Goal: Find specific page/section: Find specific page/section

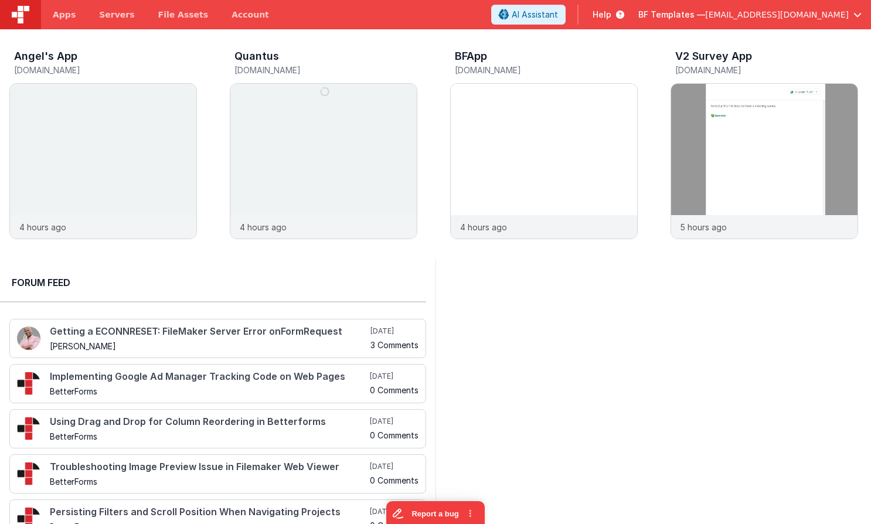
scroll to position [1, 0]
click at [79, 14] on link "Apps" at bounding box center [64, 14] width 46 height 29
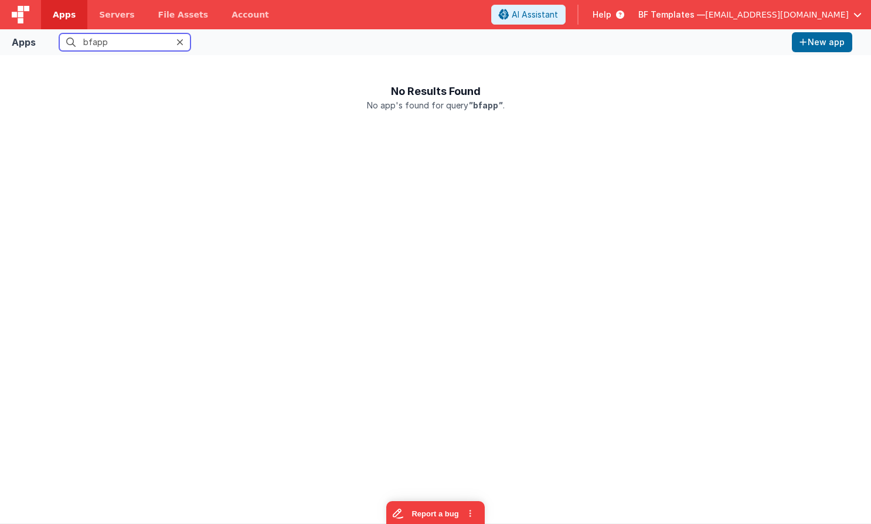
type input "bfapp"
click at [732, 6] on div "BF Templates — mrdelfs@gmail.com" at bounding box center [750, 15] width 223 height 20
click at [705, 14] on span "BF Templates —" at bounding box center [672, 15] width 67 height 12
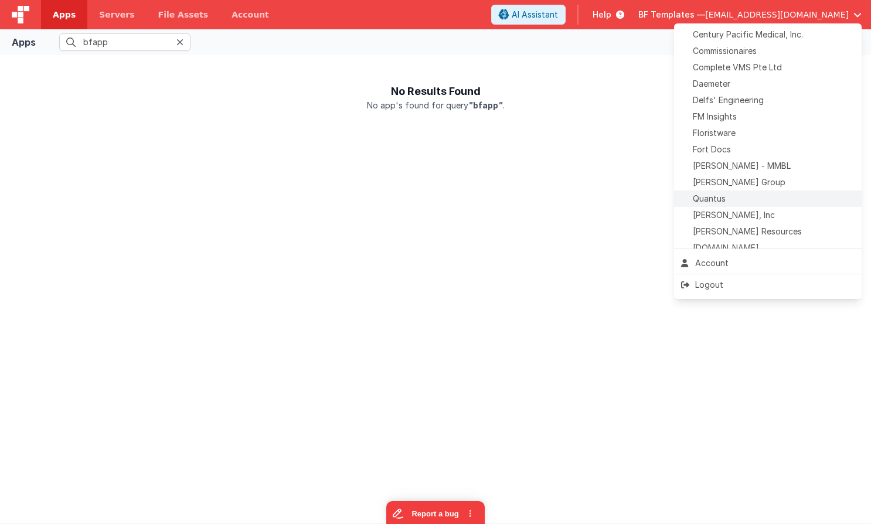
scroll to position [165, 0]
click at [729, 102] on span "Delfs' Engineering" at bounding box center [728, 101] width 71 height 12
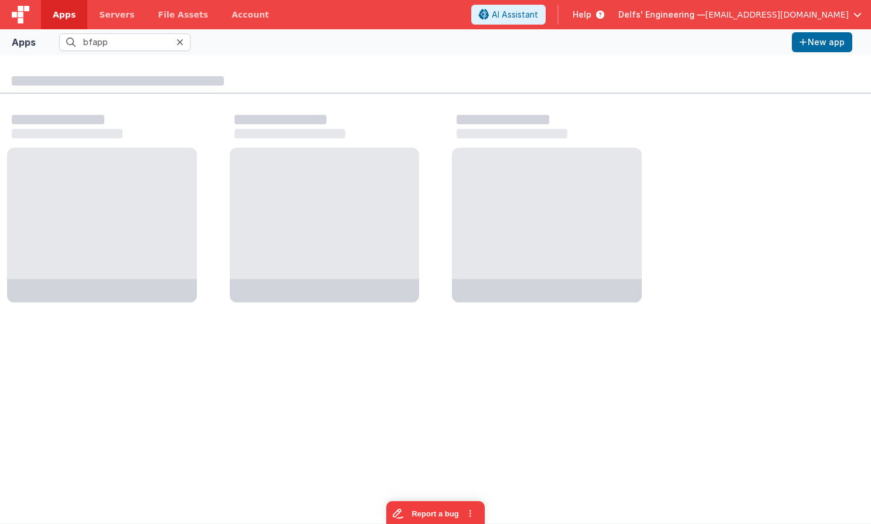
click at [181, 45] on icon at bounding box center [179, 42] width 7 height 9
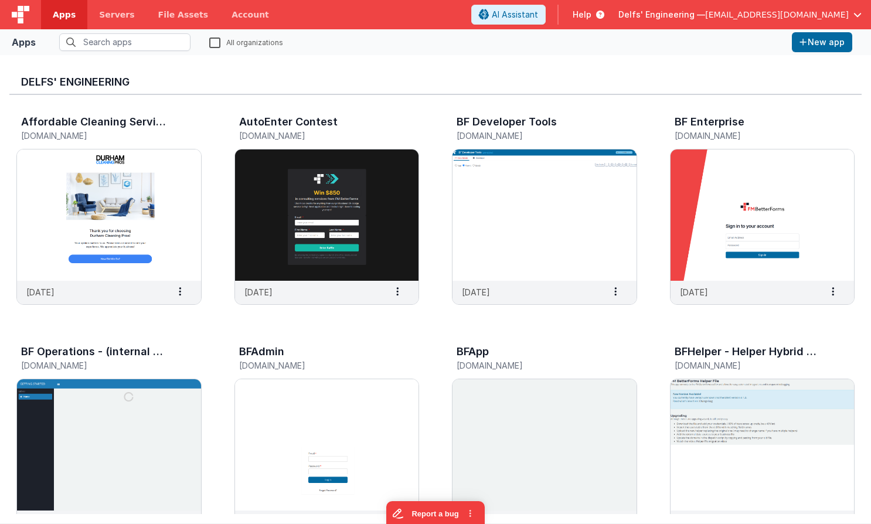
click at [213, 41] on label "All organizations" at bounding box center [246, 41] width 74 height 11
click at [0, 0] on input "All organizations" at bounding box center [0, 0] width 0 height 0
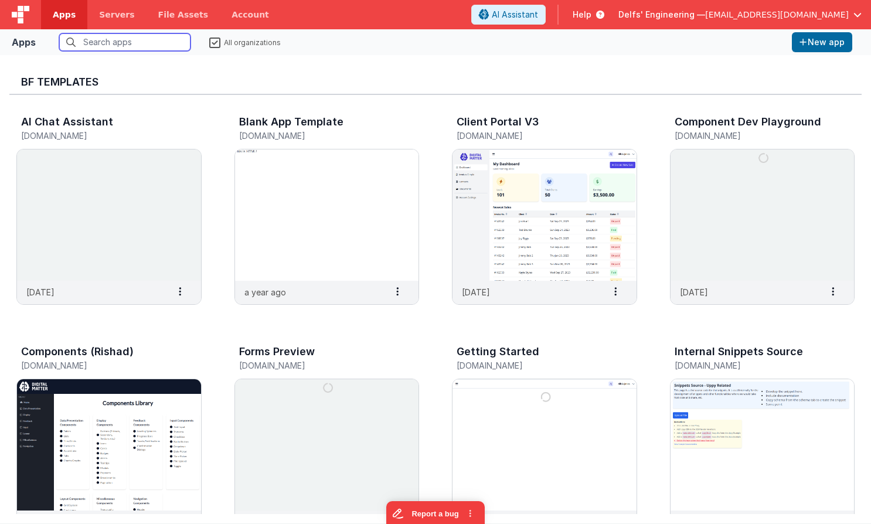
click at [140, 42] on input "text" at bounding box center [124, 42] width 131 height 18
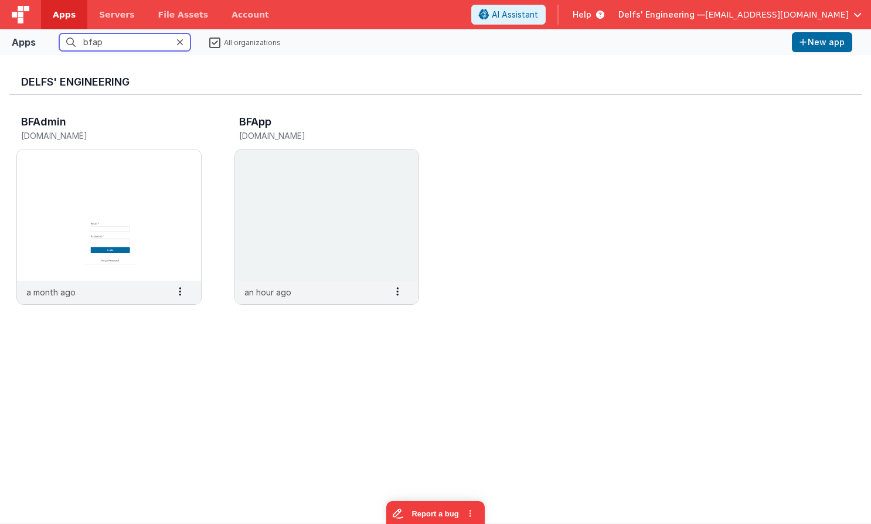
type input "bfapp"
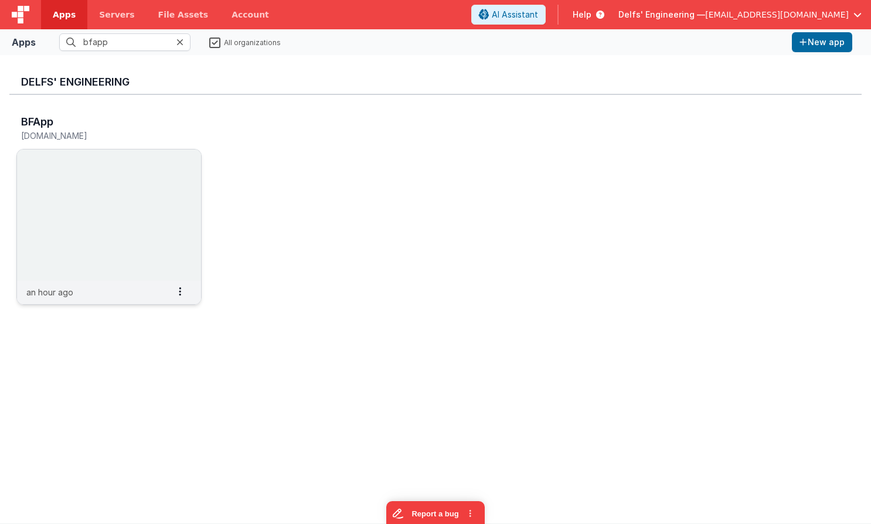
click at [127, 182] on img at bounding box center [109, 215] width 184 height 131
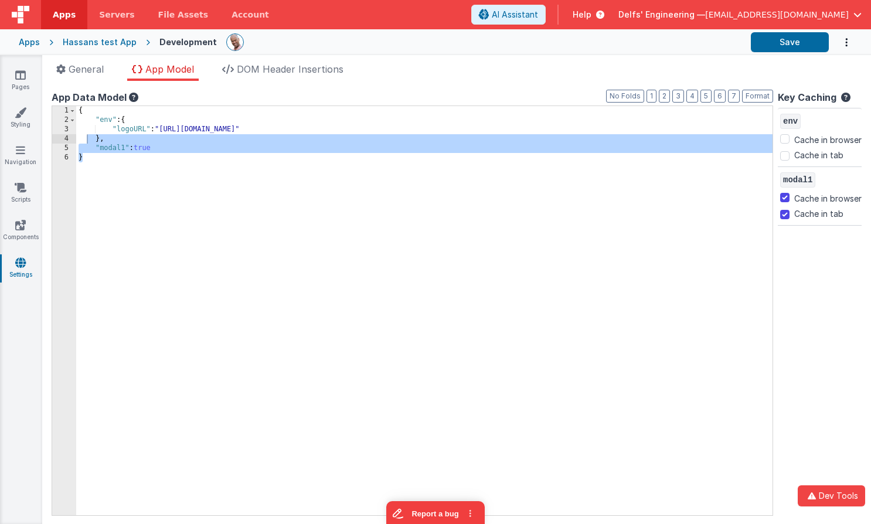
click at [33, 42] on div "Apps" at bounding box center [29, 42] width 21 height 12
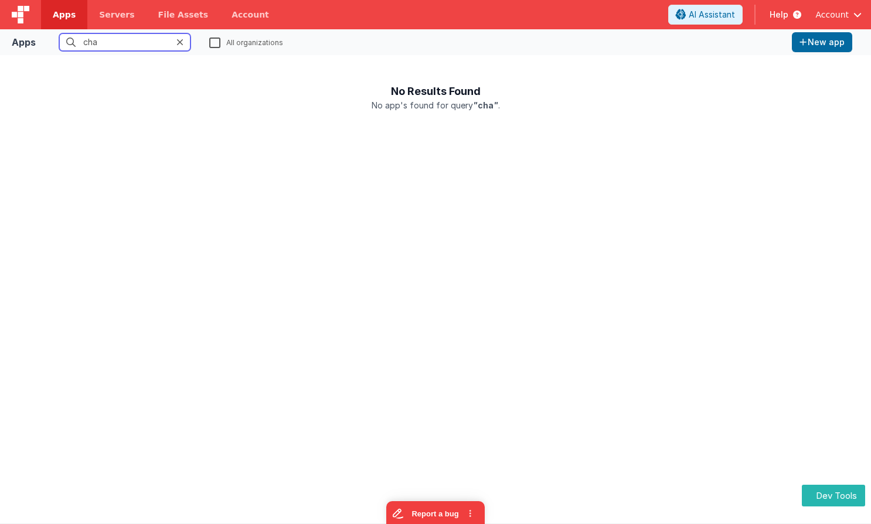
type input "char"
